Goal: Information Seeking & Learning: Learn about a topic

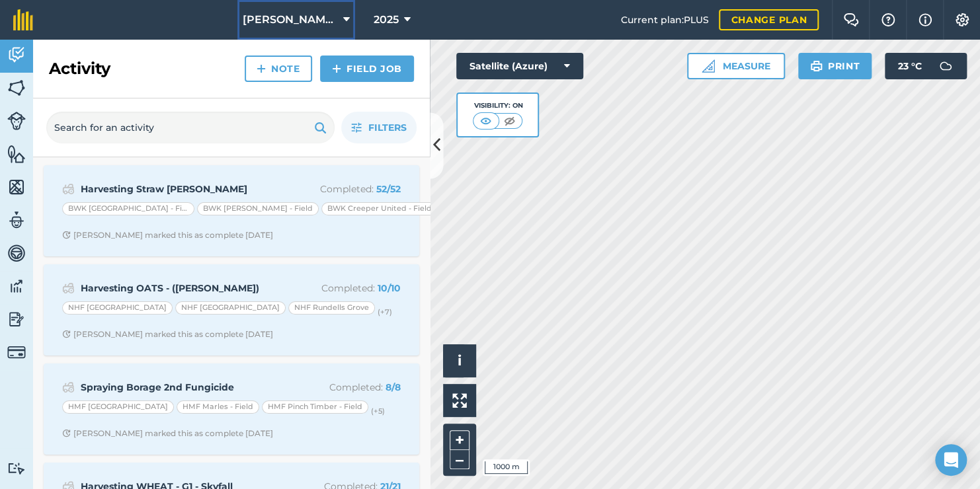
click at [299, 20] on span "[PERSON_NAME] Hayleys Partnership" at bounding box center [290, 20] width 95 height 16
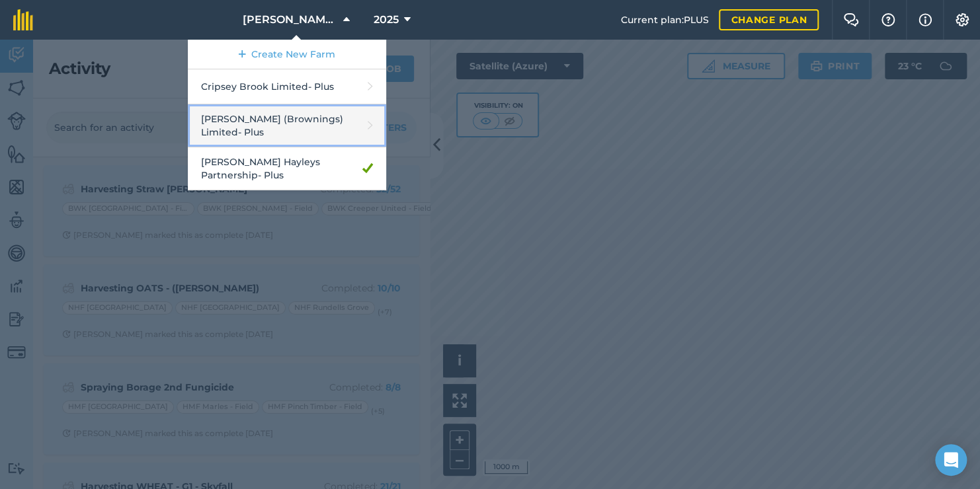
click at [268, 116] on link "[PERSON_NAME] (Brownings) Limited - Plus" at bounding box center [287, 125] width 198 height 43
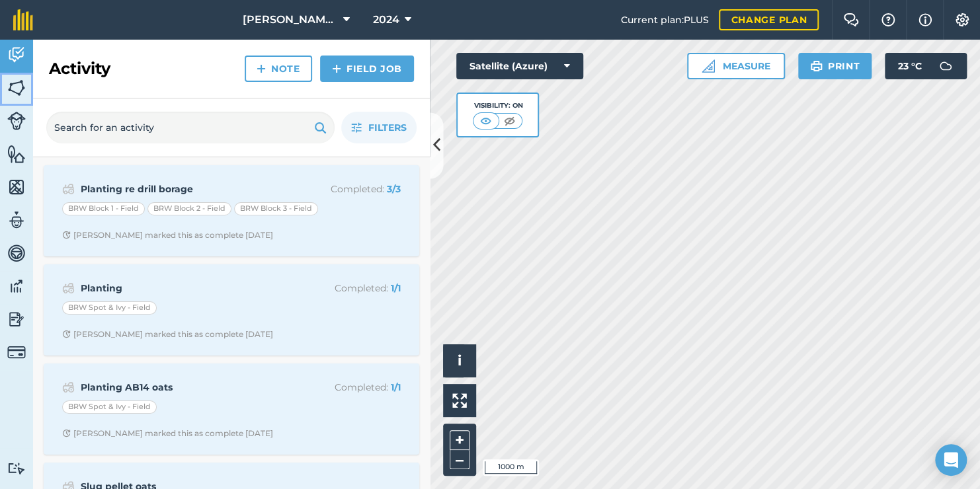
click at [15, 91] on img at bounding box center [16, 88] width 19 height 20
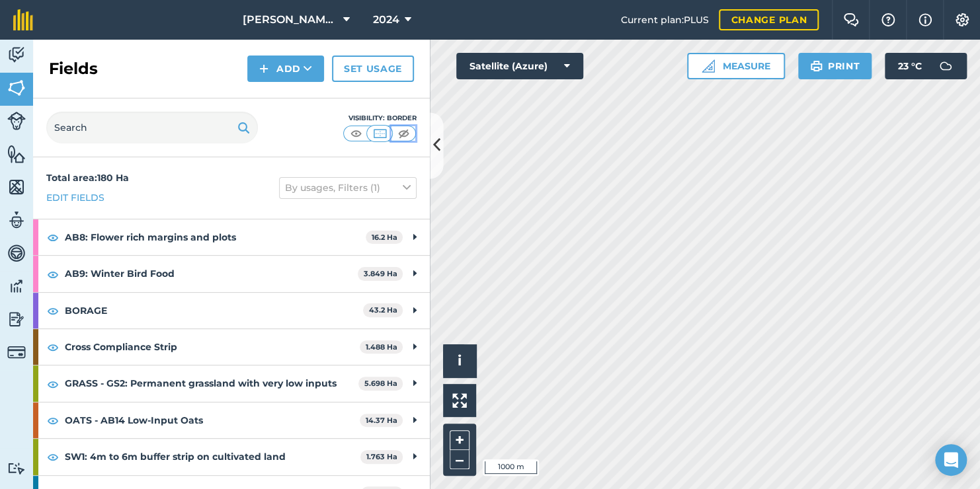
click at [400, 130] on img at bounding box center [403, 133] width 17 height 13
click at [360, 137] on img at bounding box center [356, 133] width 17 height 13
click at [398, 13] on span "2024" at bounding box center [386, 20] width 26 height 16
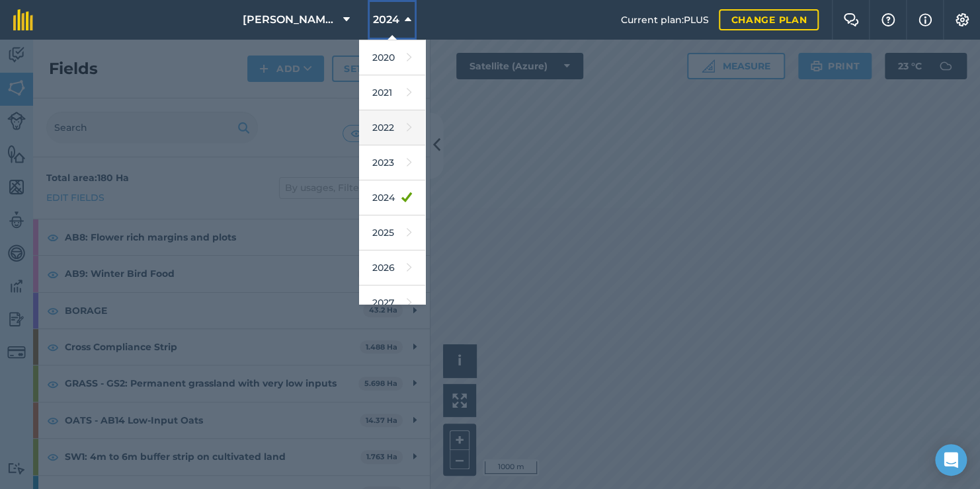
scroll to position [116, 0]
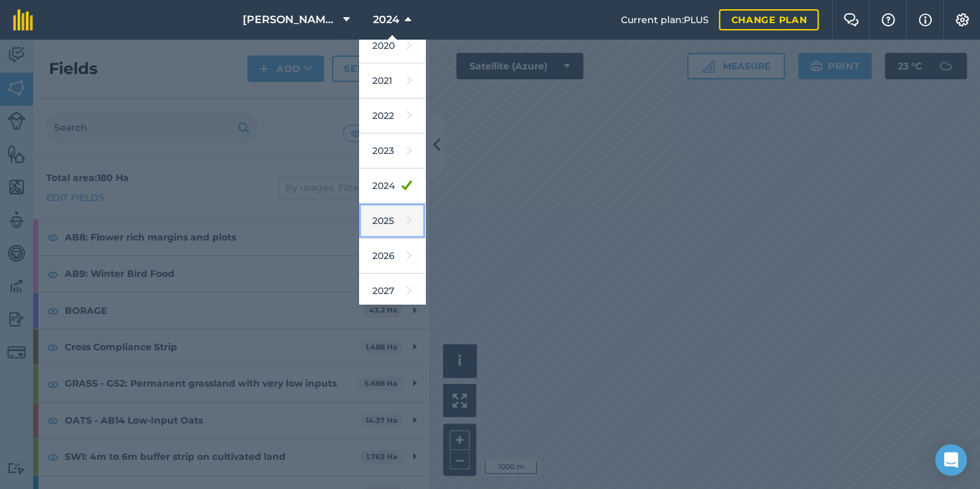
click at [389, 227] on link "2025" at bounding box center [392, 221] width 66 height 35
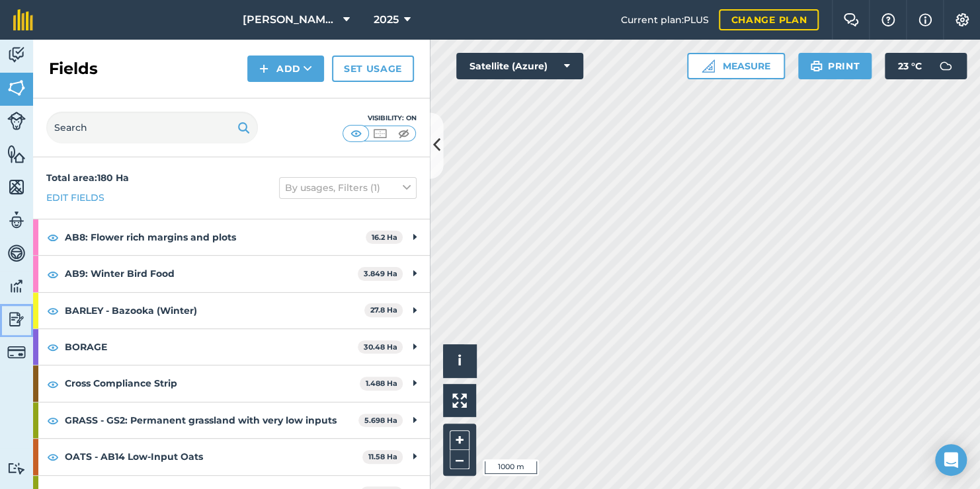
click at [27, 326] on link "Reporting" at bounding box center [16, 320] width 33 height 33
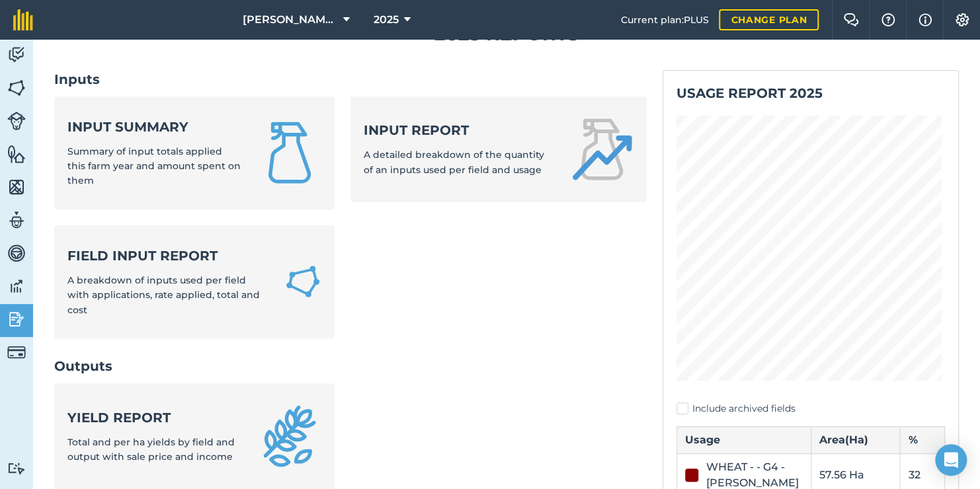
scroll to position [42, 0]
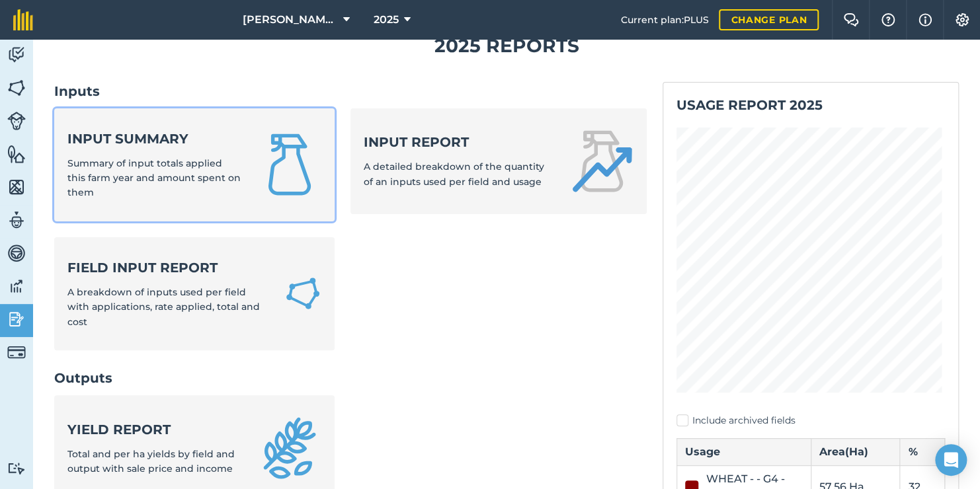
click at [180, 211] on link "Input summary Summary of input totals applied this farm year and amount spent o…" at bounding box center [194, 164] width 280 height 113
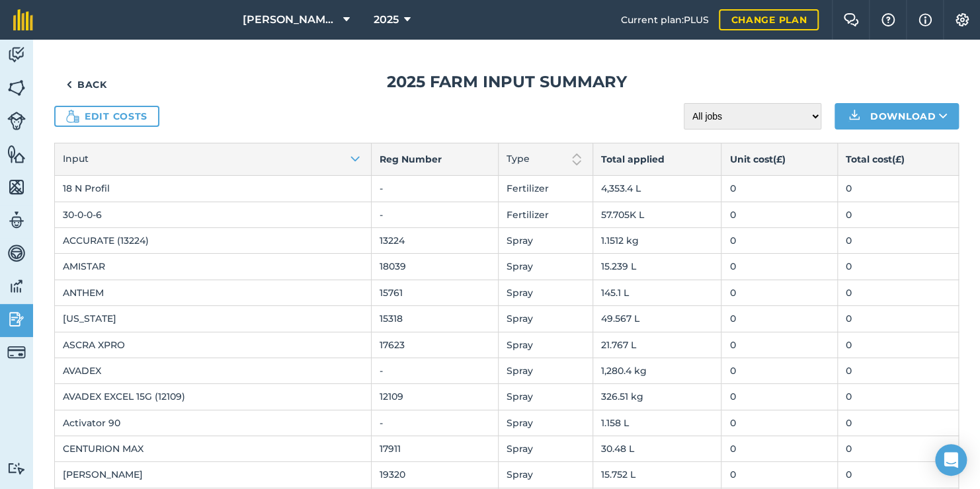
click at [614, 217] on td "57.705K L" at bounding box center [656, 215] width 129 height 26
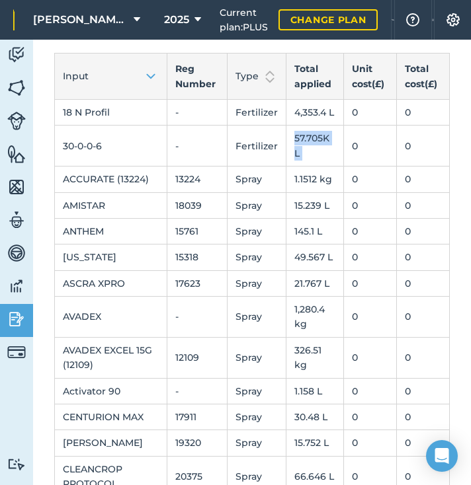
scroll to position [48, 0]
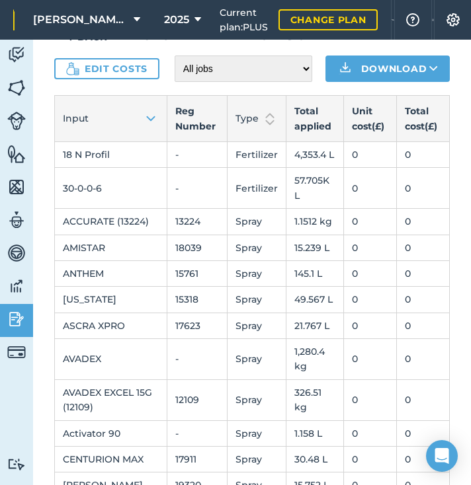
click at [301, 165] on td "4,353.4 L" at bounding box center [315, 154] width 58 height 26
drag, startPoint x: 296, startPoint y: 196, endPoint x: 317, endPoint y: 198, distance: 20.6
click at [317, 198] on td "57.705K L" at bounding box center [315, 188] width 58 height 41
click at [314, 200] on td "57.705K L" at bounding box center [315, 188] width 58 height 41
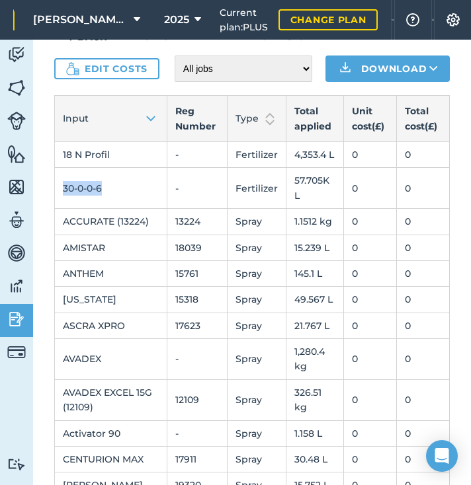
drag, startPoint x: 61, startPoint y: 199, endPoint x: 120, endPoint y: 212, distance: 60.9
click at [120, 209] on td "30-0-0-6" at bounding box center [111, 188] width 112 height 41
